Goal: Task Accomplishment & Management: Complete application form

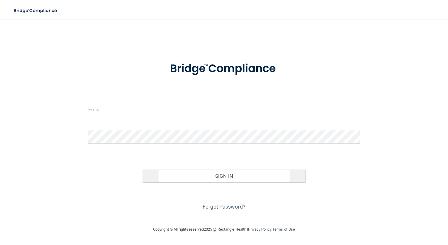
type input "[EMAIL_ADDRESS][DOMAIN_NAME]"
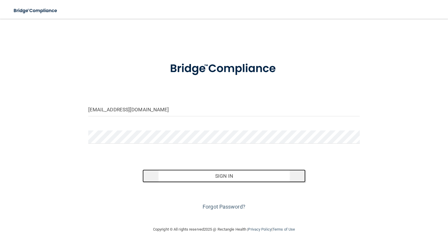
click at [227, 176] on button "Sign In" at bounding box center [224, 175] width 163 height 13
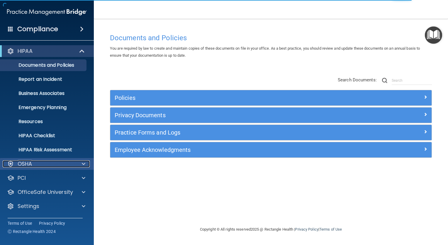
click at [81, 165] on div at bounding box center [82, 163] width 15 height 7
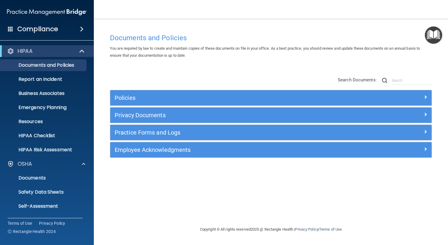
click at [185, 172] on div "Documents and Policies You are required by law to create and maintain copies of…" at bounding box center [271, 128] width 331 height 195
click at [82, 163] on span at bounding box center [84, 163] width 4 height 7
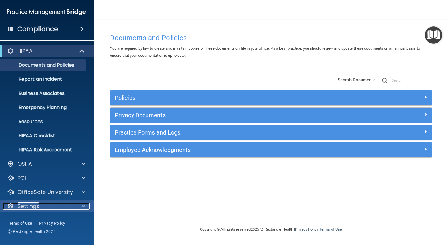
click at [78, 207] on div at bounding box center [82, 206] width 15 height 7
click at [83, 208] on span at bounding box center [84, 206] width 4 height 7
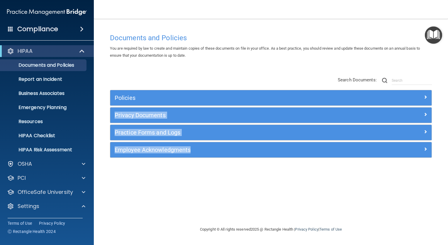
drag, startPoint x: 448, startPoint y: 105, endPoint x: 427, endPoint y: 186, distance: 83.4
click at [427, 186] on main "Documents and Policies You are required by law to create and maintain copies of…" at bounding box center [271, 132] width 355 height 226
click at [109, 208] on div "Documents and Policies You are required by law to create and maintain copies of…" at bounding box center [271, 128] width 331 height 195
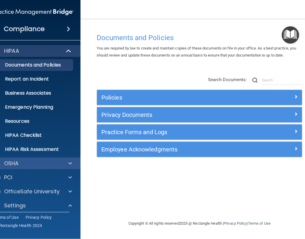
click at [68, 159] on div "OSHA" at bounding box center [33, 164] width 94 height 12
click at [72, 163] on span at bounding box center [70, 163] width 4 height 7
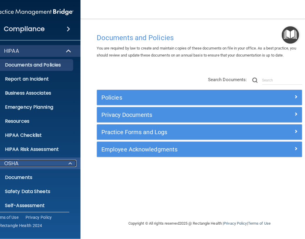
click at [68, 163] on div at bounding box center [69, 163] width 15 height 7
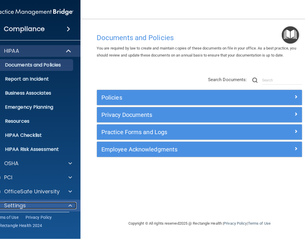
click at [68, 206] on span at bounding box center [70, 206] width 4 height 7
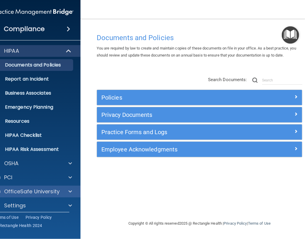
click at [73, 187] on div "OfficeSafe University" at bounding box center [33, 192] width 94 height 12
click at [68, 192] on div at bounding box center [69, 191] width 15 height 7
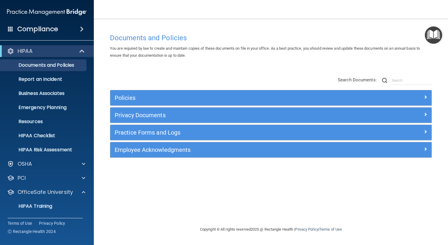
click at [66, 31] on div "Compliance" at bounding box center [47, 29] width 94 height 13
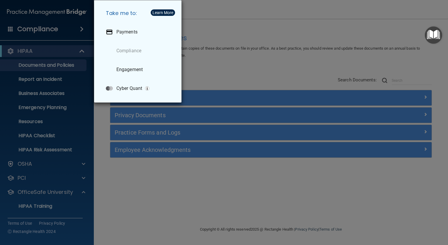
click at [48, 208] on div "Take me to: Payments Compliance Engagement Cyber Quant" at bounding box center [224, 122] width 448 height 245
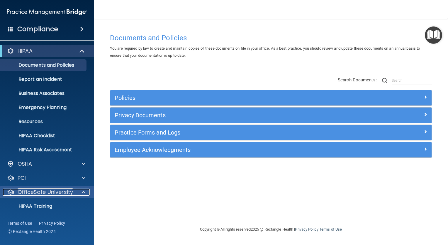
click at [83, 193] on span at bounding box center [84, 191] width 4 height 7
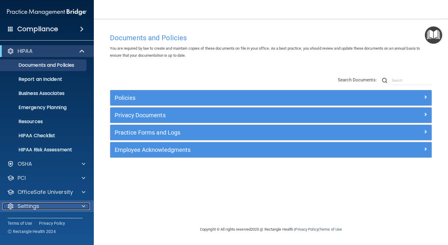
click at [84, 203] on span at bounding box center [84, 206] width 4 height 7
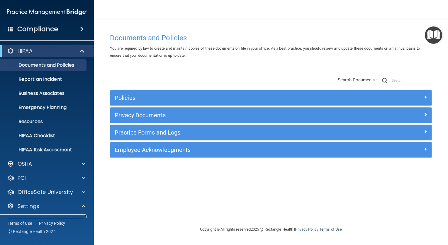
click at [73, 218] on p "My Account" at bounding box center [44, 220] width 80 height 6
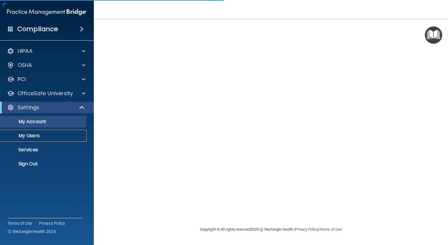
click at [32, 135] on p "My Users" at bounding box center [44, 136] width 80 height 6
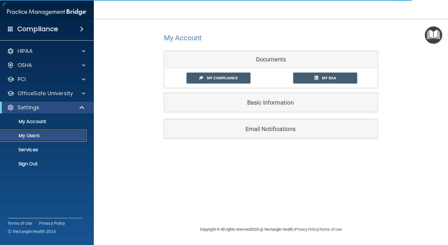
select select "20"
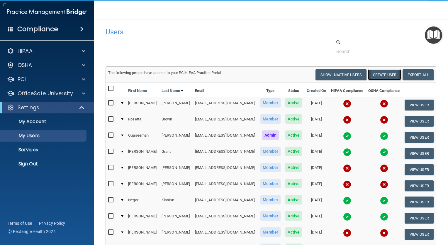
click at [382, 78] on button "Create User" at bounding box center [384, 74] width 33 height 11
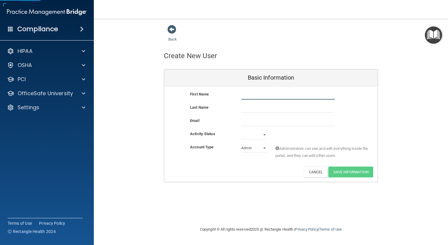
click at [255, 95] on input "text" at bounding box center [289, 95] width 94 height 9
type input "m"
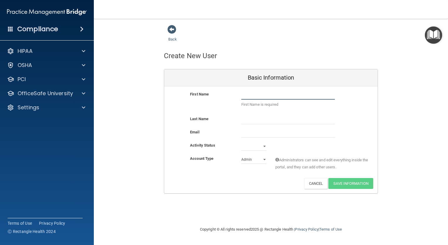
type input "m"
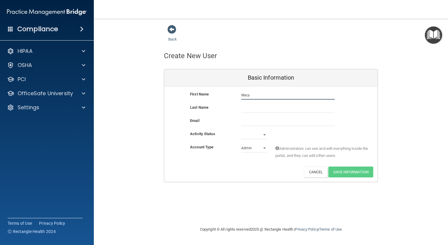
type input "Macy"
type input "[PERSON_NAME]"
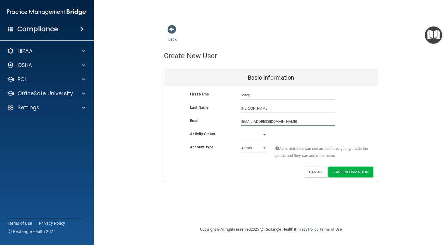
type input "[EMAIL_ADDRESS][DOMAIN_NAME]"
click at [250, 134] on select "Active Inactive" at bounding box center [254, 134] width 25 height 9
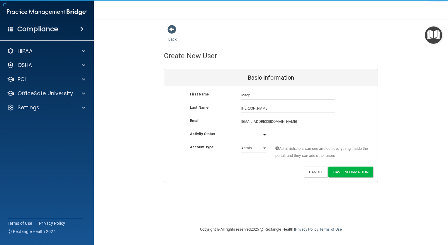
select select "active"
click at [242, 130] on select "Active Inactive" at bounding box center [254, 134] width 25 height 9
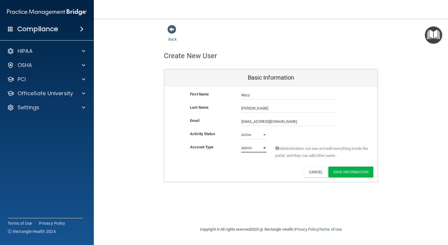
click at [249, 149] on select "Admin Member" at bounding box center [254, 148] width 25 height 9
select select "practice_member"
click at [242, 144] on select "Admin Member" at bounding box center [254, 148] width 25 height 9
click at [338, 170] on button "Save Information" at bounding box center [351, 171] width 45 height 11
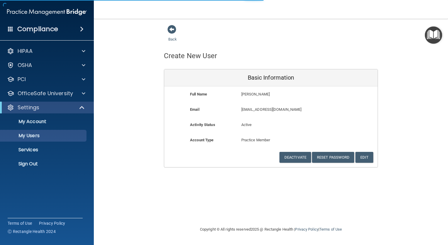
select select "20"
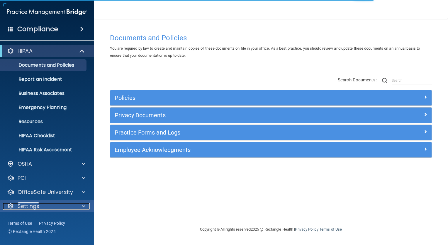
click at [82, 205] on span at bounding box center [84, 206] width 4 height 7
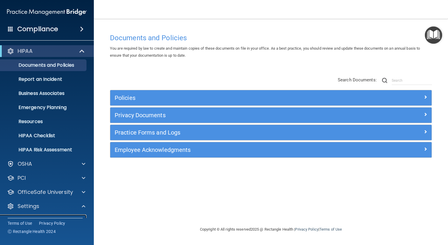
click at [77, 217] on link "My Account" at bounding box center [40, 220] width 92 height 12
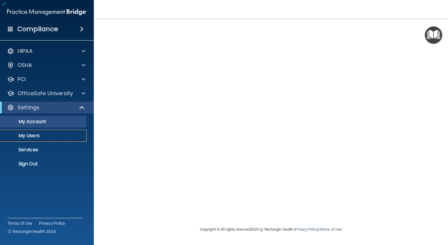
click at [71, 130] on link "My Users" at bounding box center [40, 136] width 92 height 12
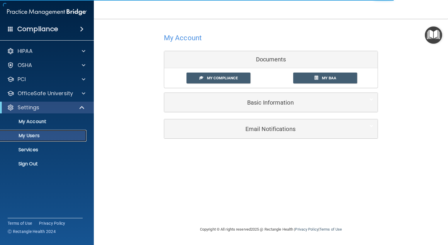
select select "20"
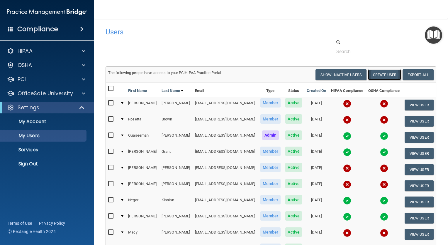
drag, startPoint x: 381, startPoint y: 74, endPoint x: 376, endPoint y: 71, distance: 6.3
click at [376, 71] on button "Create User" at bounding box center [384, 74] width 33 height 11
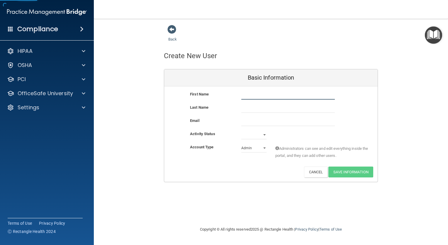
click at [271, 92] on input "text" at bounding box center [289, 95] width 94 height 9
type input "Samar"
type input "[PERSON_NAME]"
drag, startPoint x: 260, startPoint y: 134, endPoint x: 256, endPoint y: 134, distance: 3.8
click at [256, 134] on select "Active Inactive" at bounding box center [254, 134] width 25 height 9
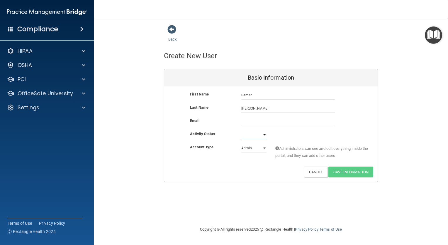
select select "active"
click at [242, 130] on select "Active Inactive" at bounding box center [254, 134] width 25 height 9
click at [261, 149] on select "Admin Member" at bounding box center [254, 148] width 25 height 9
select select "practice_member"
click at [242, 144] on select "Admin Member" at bounding box center [254, 148] width 25 height 9
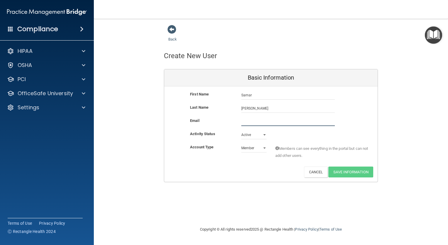
click at [265, 122] on input "email" at bounding box center [289, 121] width 94 height 9
type input "[EMAIL_ADDRESS][PERSON_NAME][DOMAIN_NAME]"
click at [356, 169] on button "Save Information" at bounding box center [351, 171] width 45 height 11
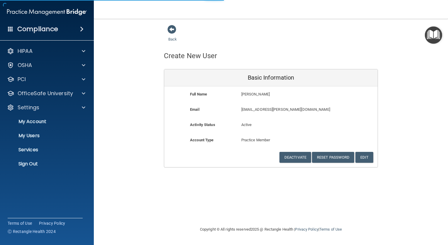
select select "20"
